Goal: Navigation & Orientation: Go to known website

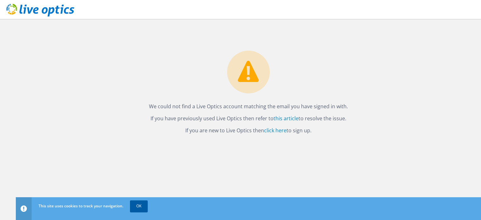
click at [141, 205] on link "OK" at bounding box center [139, 205] width 18 height 11
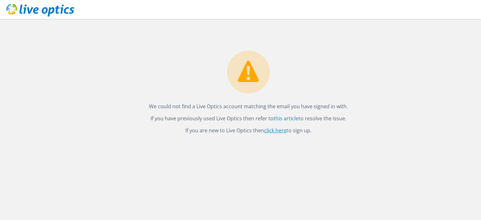
click at [269, 131] on link "click here" at bounding box center [275, 130] width 22 height 7
click at [25, 8] on use at bounding box center [40, 10] width 68 height 13
